Goal: Browse casually

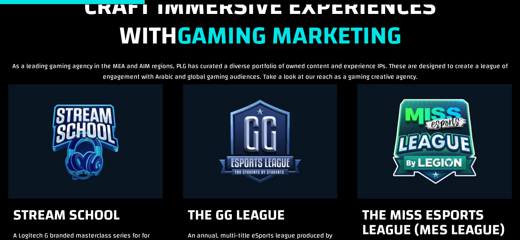
scroll to position [822, 0]
